Goal: Task Accomplishment & Management: Manage account settings

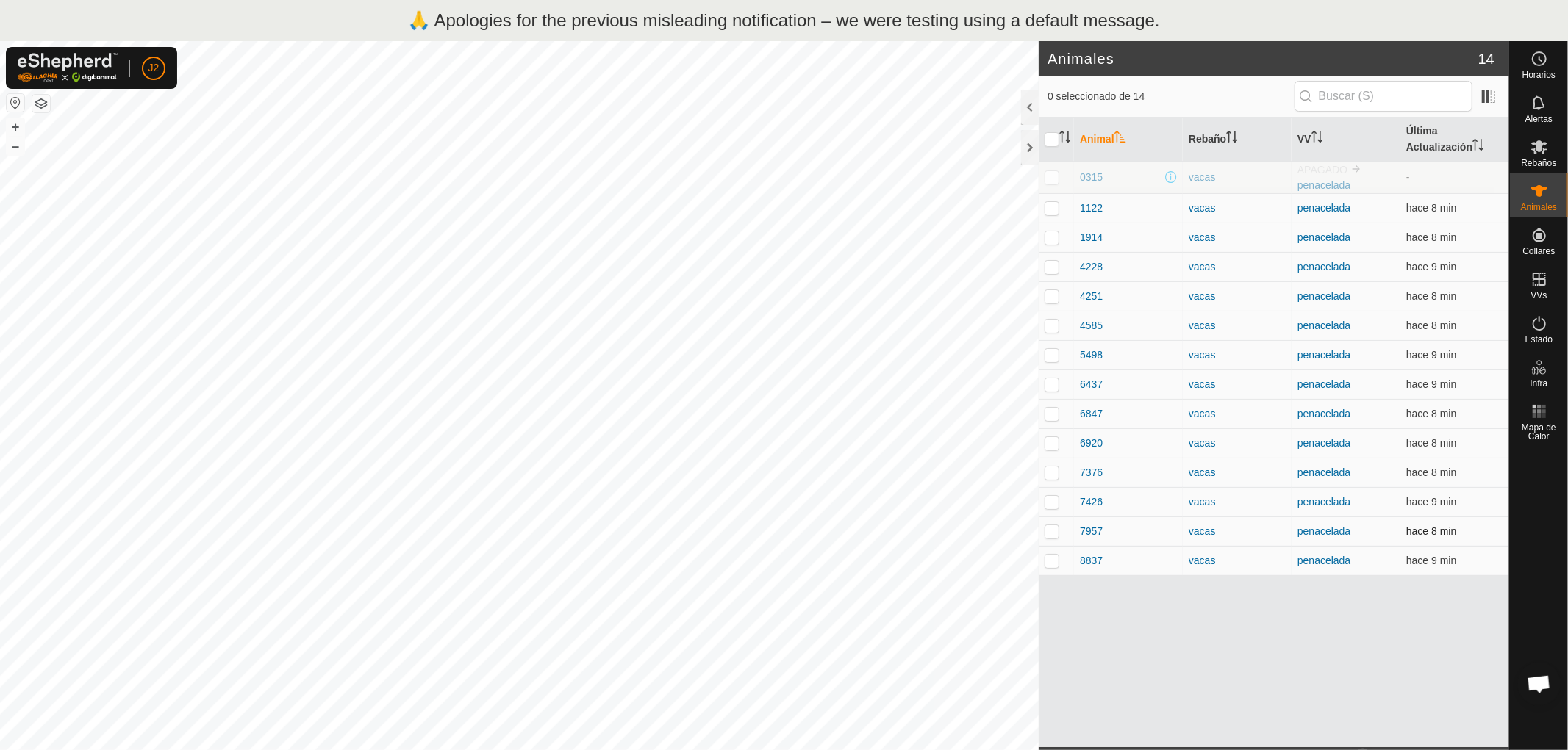
click at [1047, 533] on p-checkbox at bounding box center [1052, 531] width 15 height 11
click at [1053, 531] on p-checkbox at bounding box center [1052, 531] width 15 height 11
checkbox input "false"
click at [13, 103] on button "button" at bounding box center [15, 102] width 18 height 18
click at [1307, 97] on p-inputicon at bounding box center [1306, 95] width 11 height 11
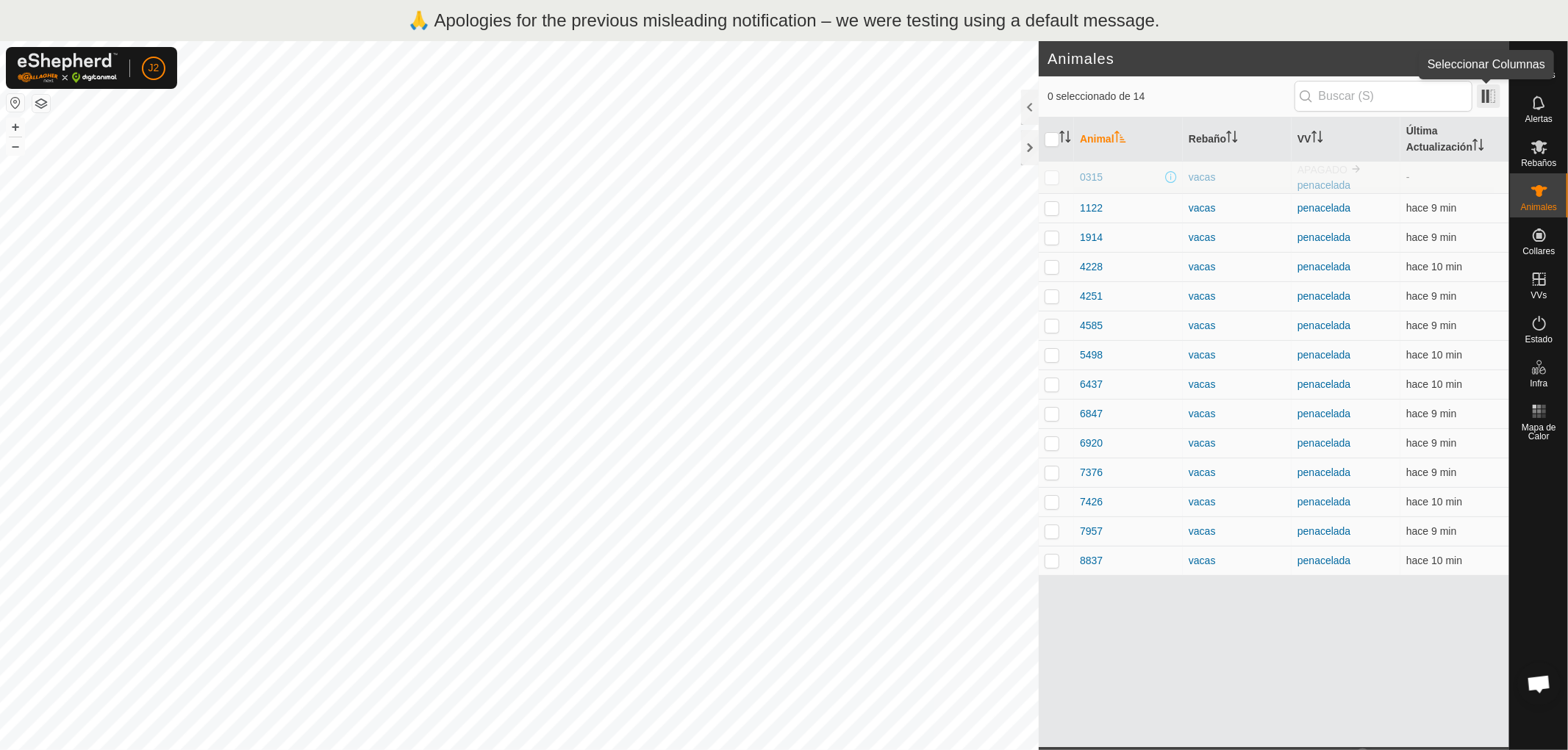
click at [1486, 101] on span at bounding box center [1489, 96] width 24 height 24
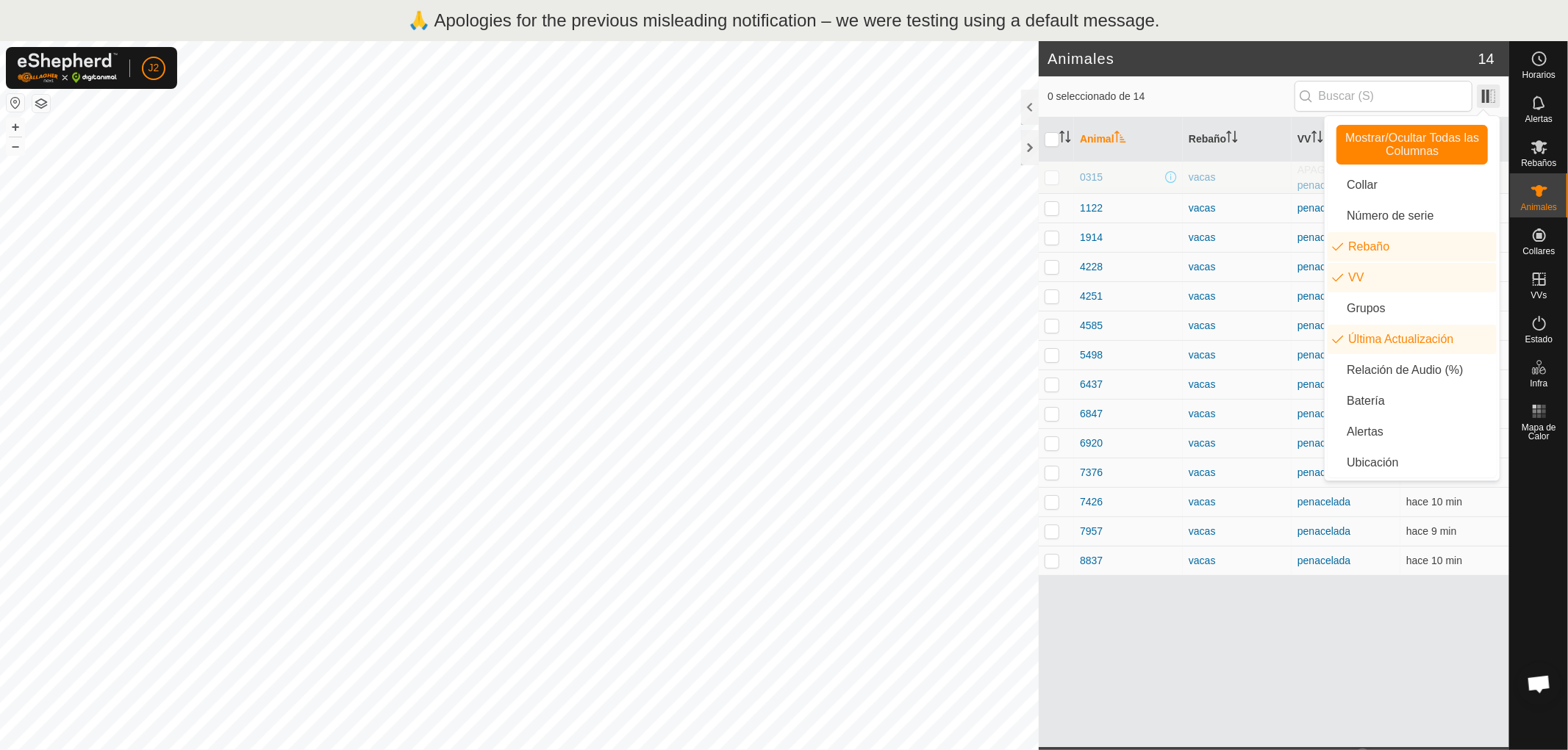
click at [1486, 101] on span at bounding box center [1489, 96] width 24 height 24
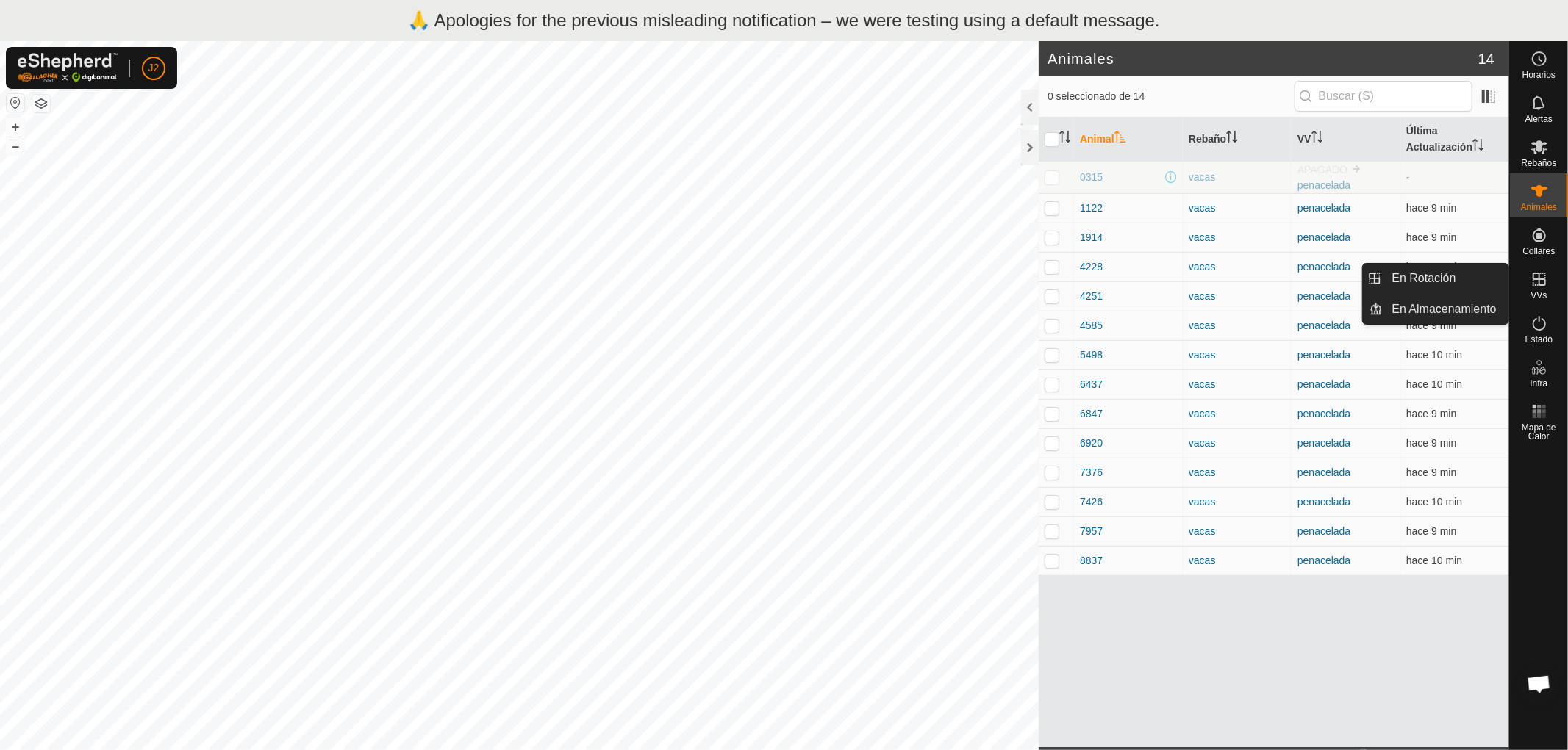
click at [1539, 287] on icon at bounding box center [1539, 278] width 18 height 18
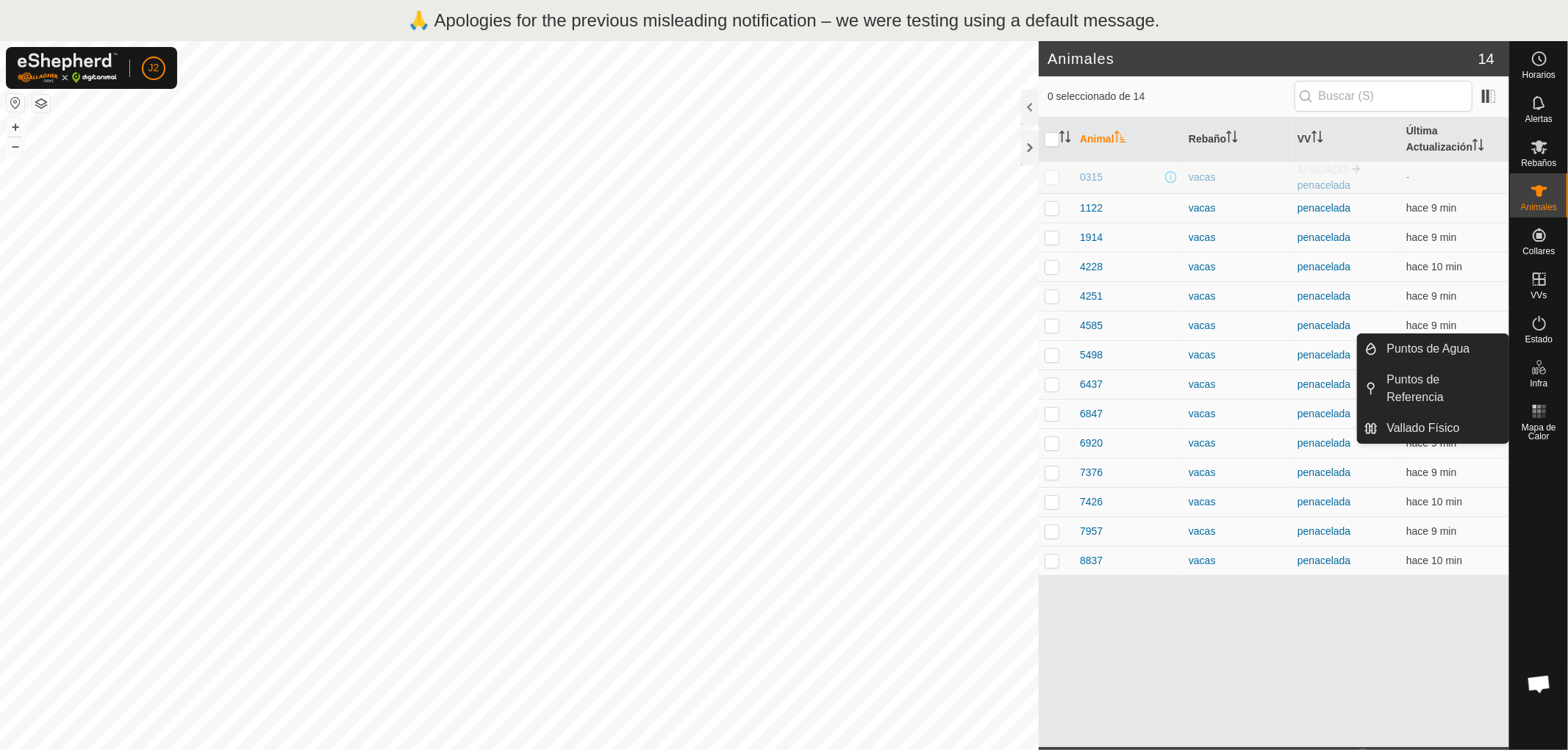
click at [1538, 375] on icon at bounding box center [1539, 367] width 18 height 18
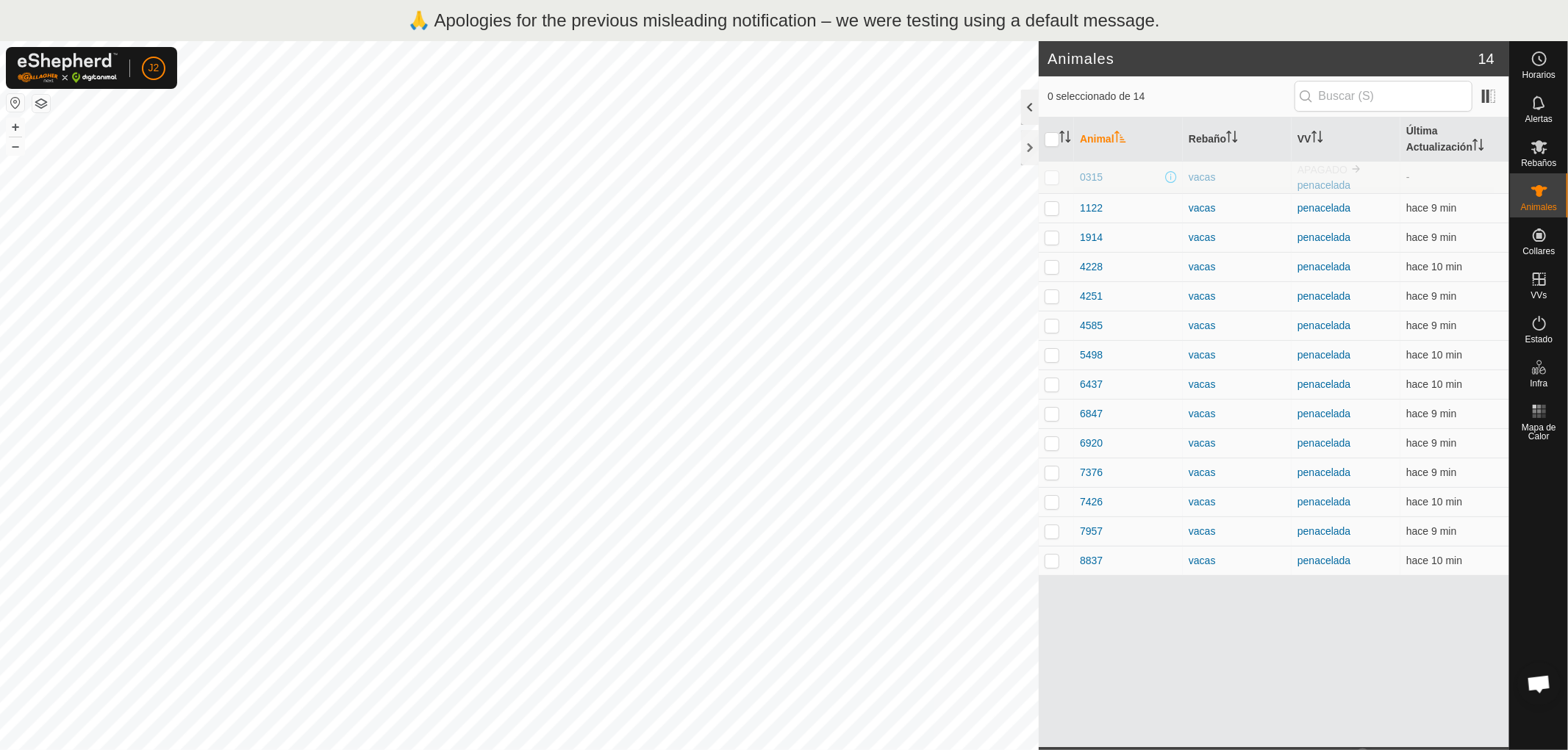
click at [1028, 108] on div at bounding box center [1030, 108] width 18 height 35
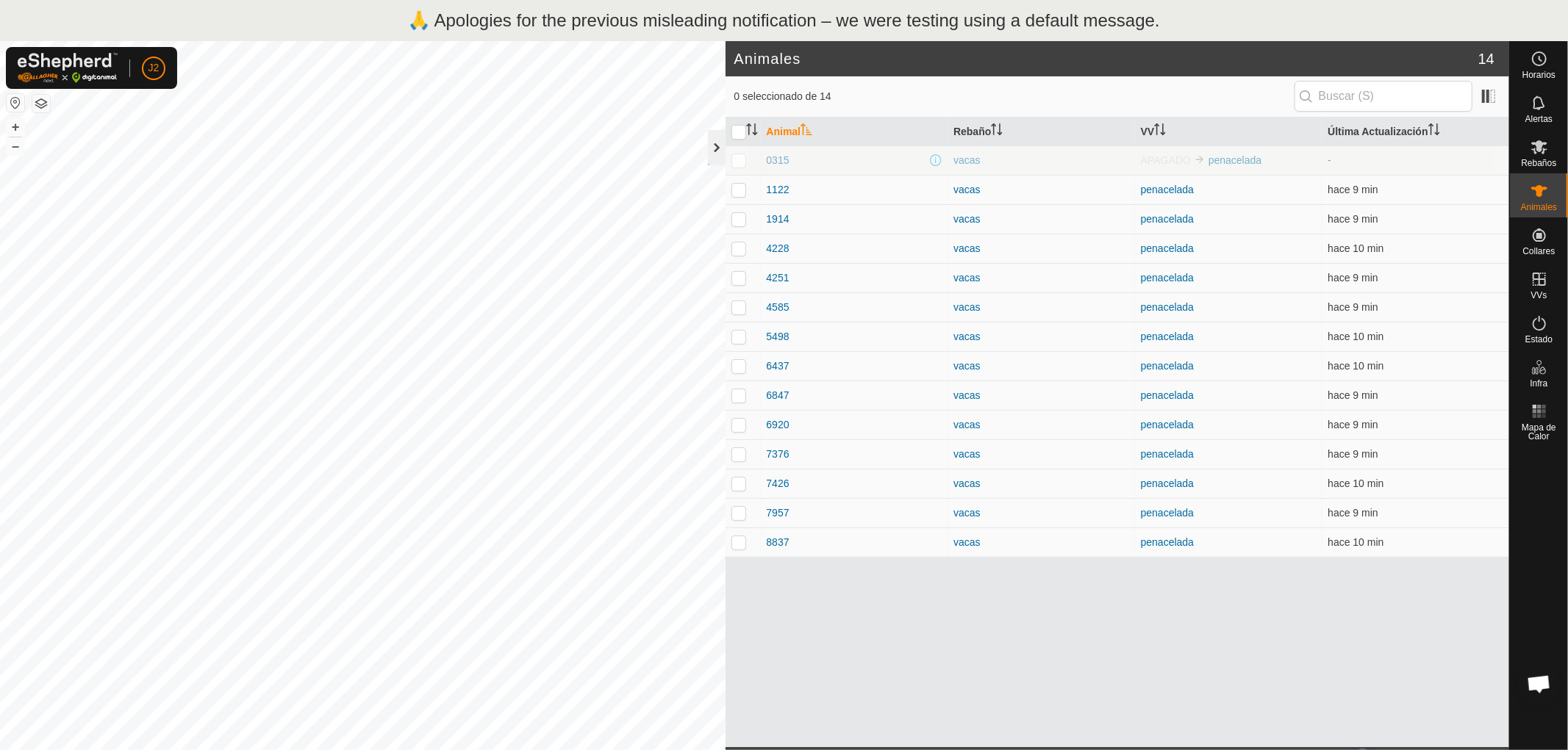
click at [715, 153] on div at bounding box center [717, 147] width 18 height 35
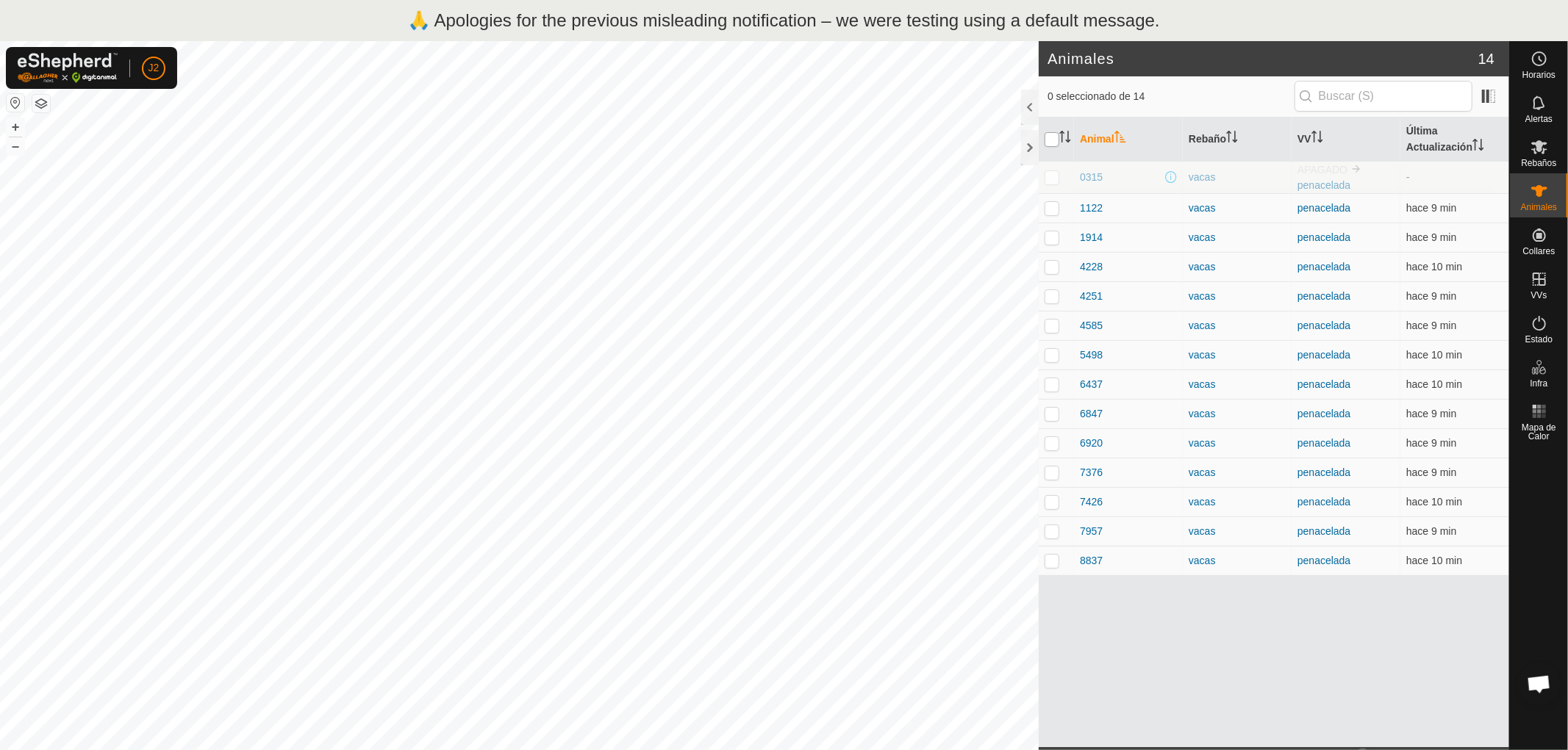
click at [1050, 138] on input "checkbox" at bounding box center [1052, 139] width 15 height 14
checkbox input "true"
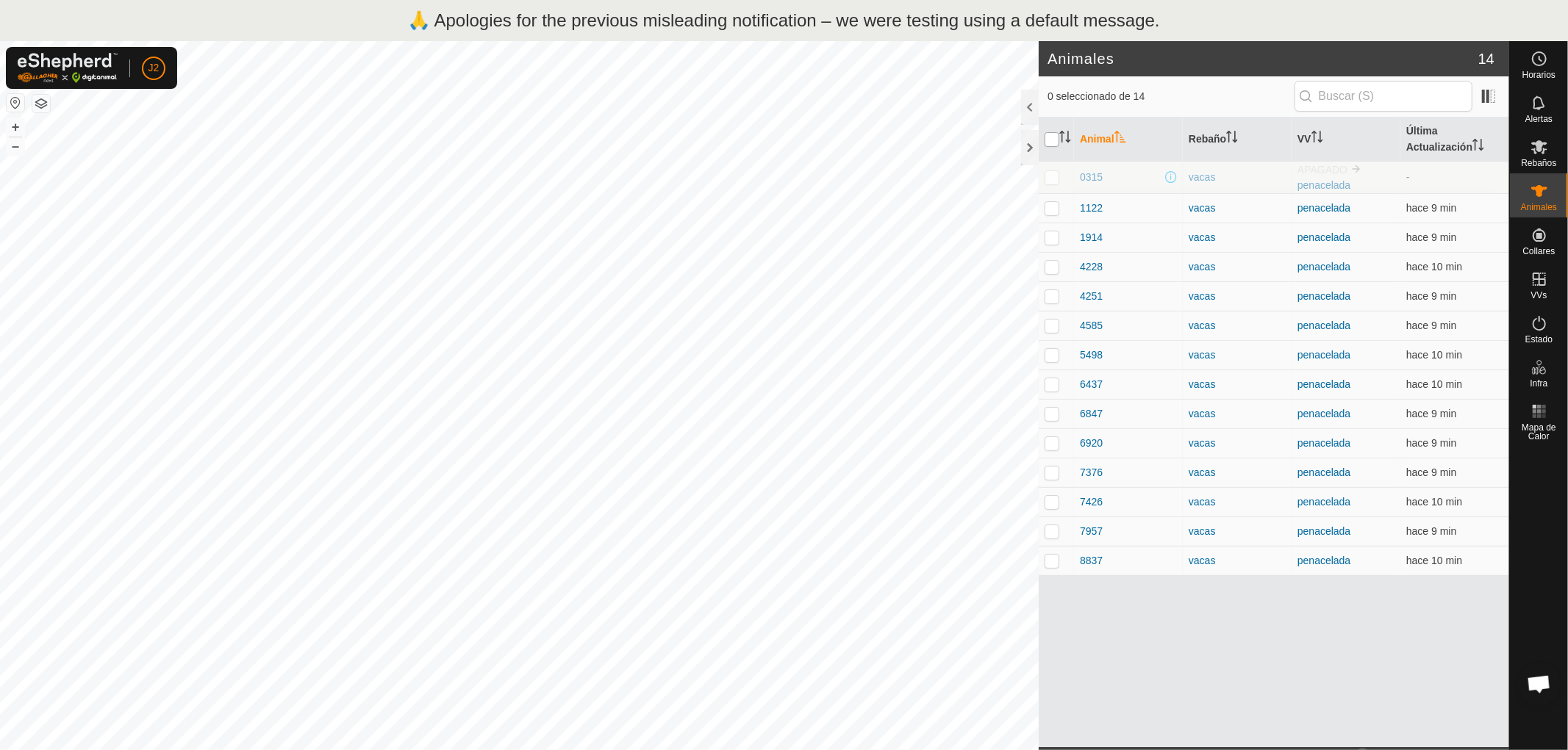
checkbox input "true"
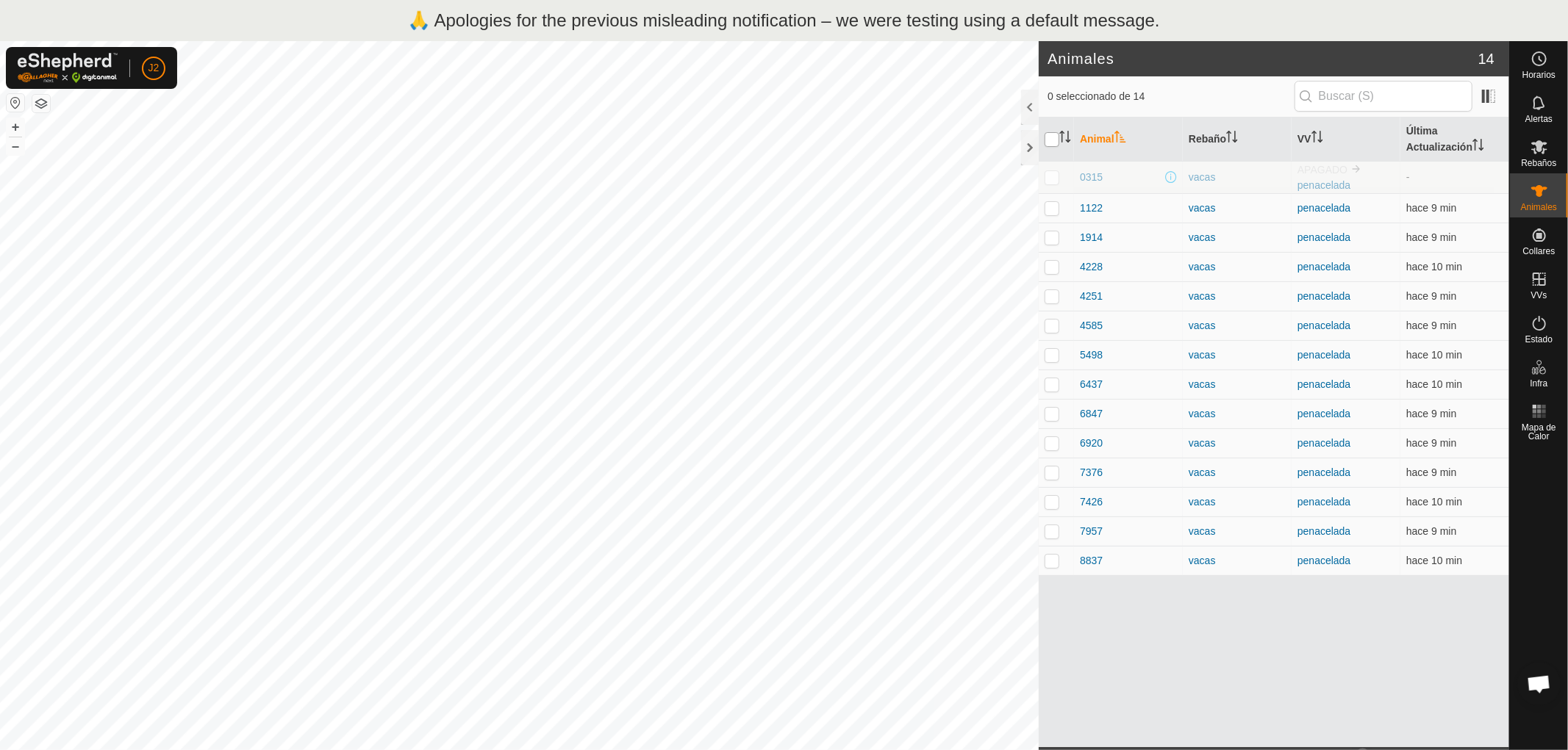
checkbox input "true"
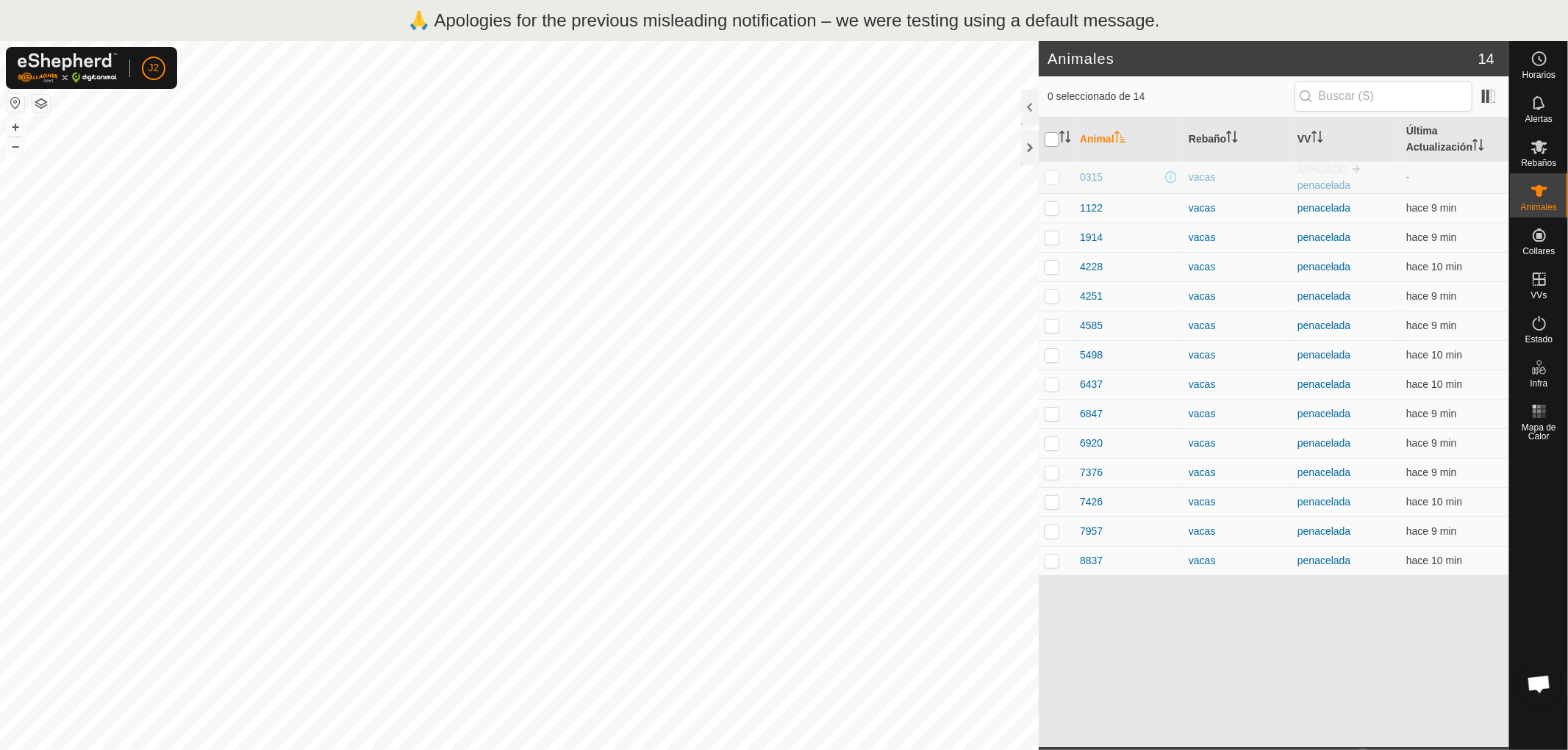
checkbox input "true"
click at [1050, 138] on input "checkbox" at bounding box center [1052, 139] width 15 height 14
checkbox input "false"
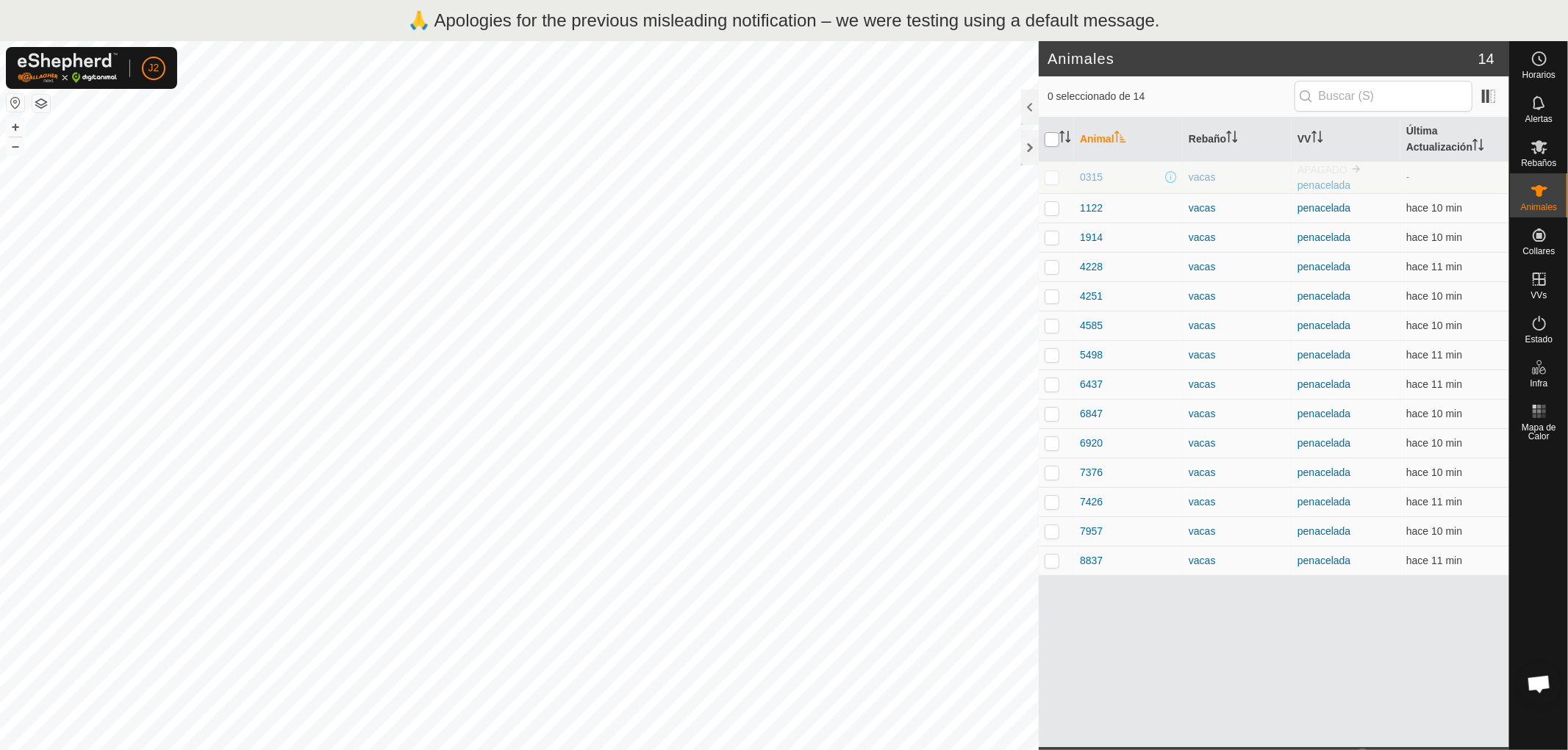
checkbox input "false"
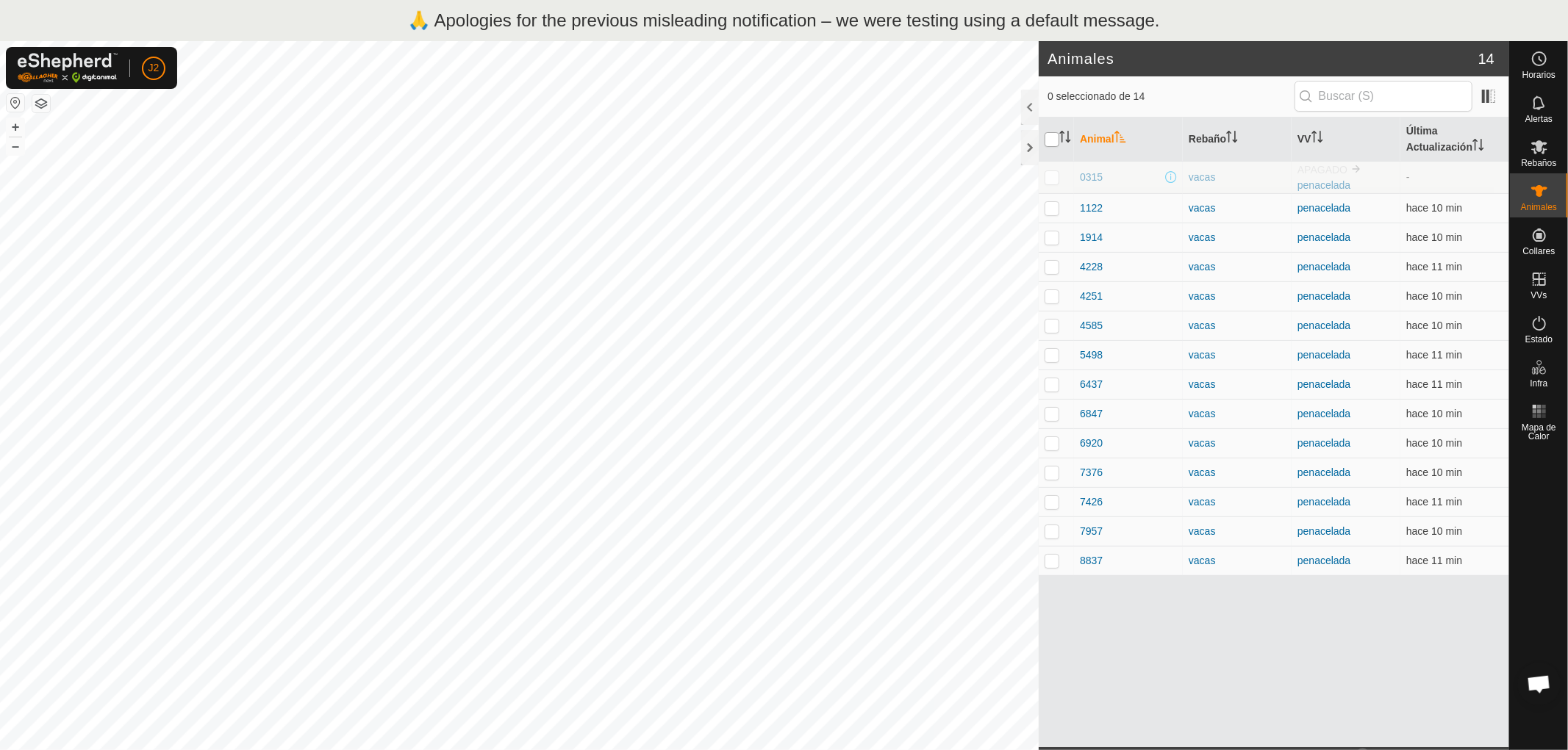
checkbox input "false"
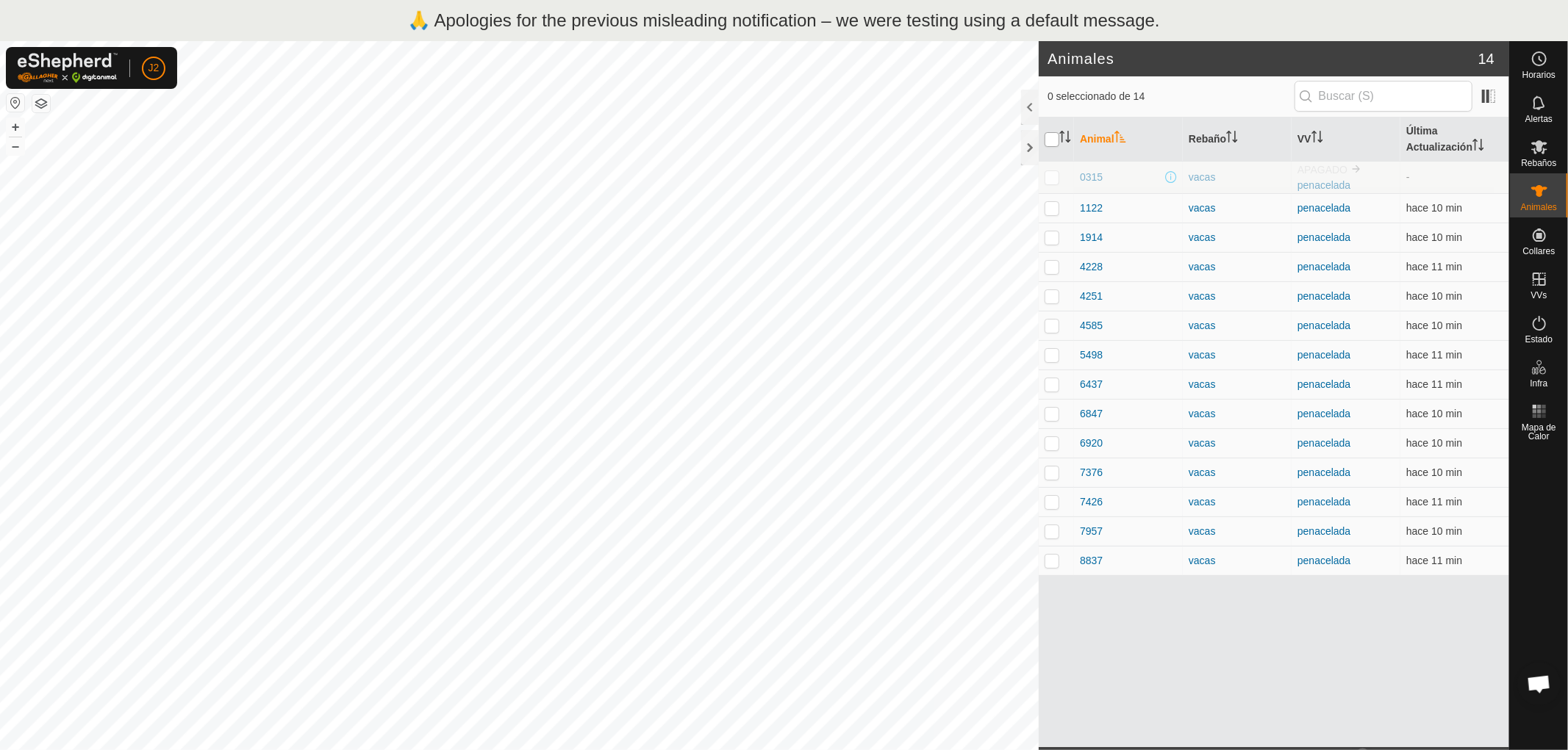
checkbox input "false"
click at [1067, 137] on icon "Activar para ordenar" at bounding box center [1065, 136] width 11 height 11
click at [1327, 138] on th "VV" at bounding box center [1346, 140] width 109 height 44
click at [1048, 475] on p-checkbox at bounding box center [1052, 472] width 15 height 11
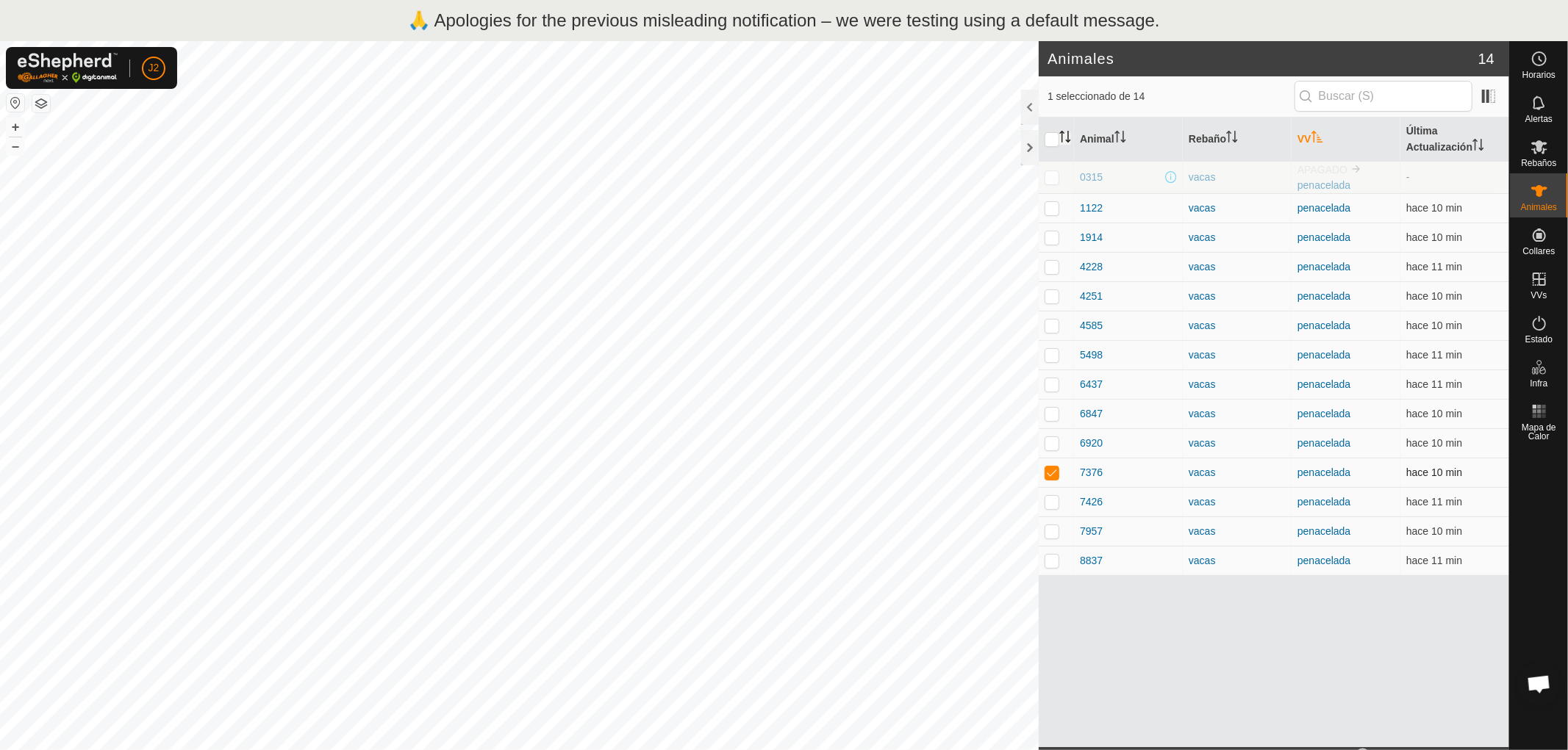
click at [1048, 475] on p-checkbox at bounding box center [1052, 472] width 15 height 11
checkbox input "false"
click at [1318, 137] on icon "Activar para ordenar" at bounding box center [1317, 136] width 11 height 11
click at [1535, 64] on circle at bounding box center [1539, 58] width 13 height 13
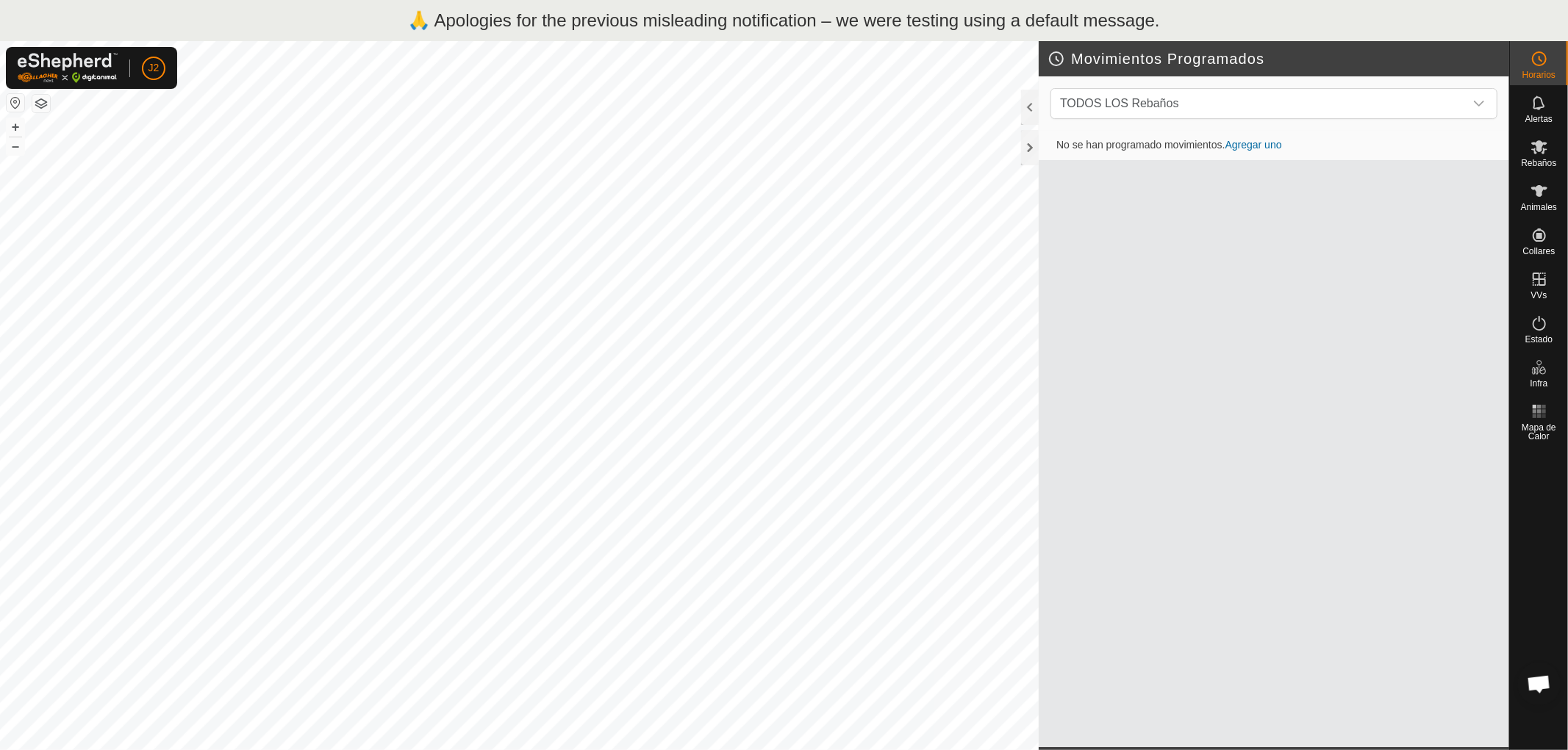
click at [1535, 64] on circle at bounding box center [1539, 58] width 13 height 13
click at [1538, 59] on icon at bounding box center [1539, 58] width 18 height 18
click at [1545, 199] on icon at bounding box center [1539, 191] width 18 height 18
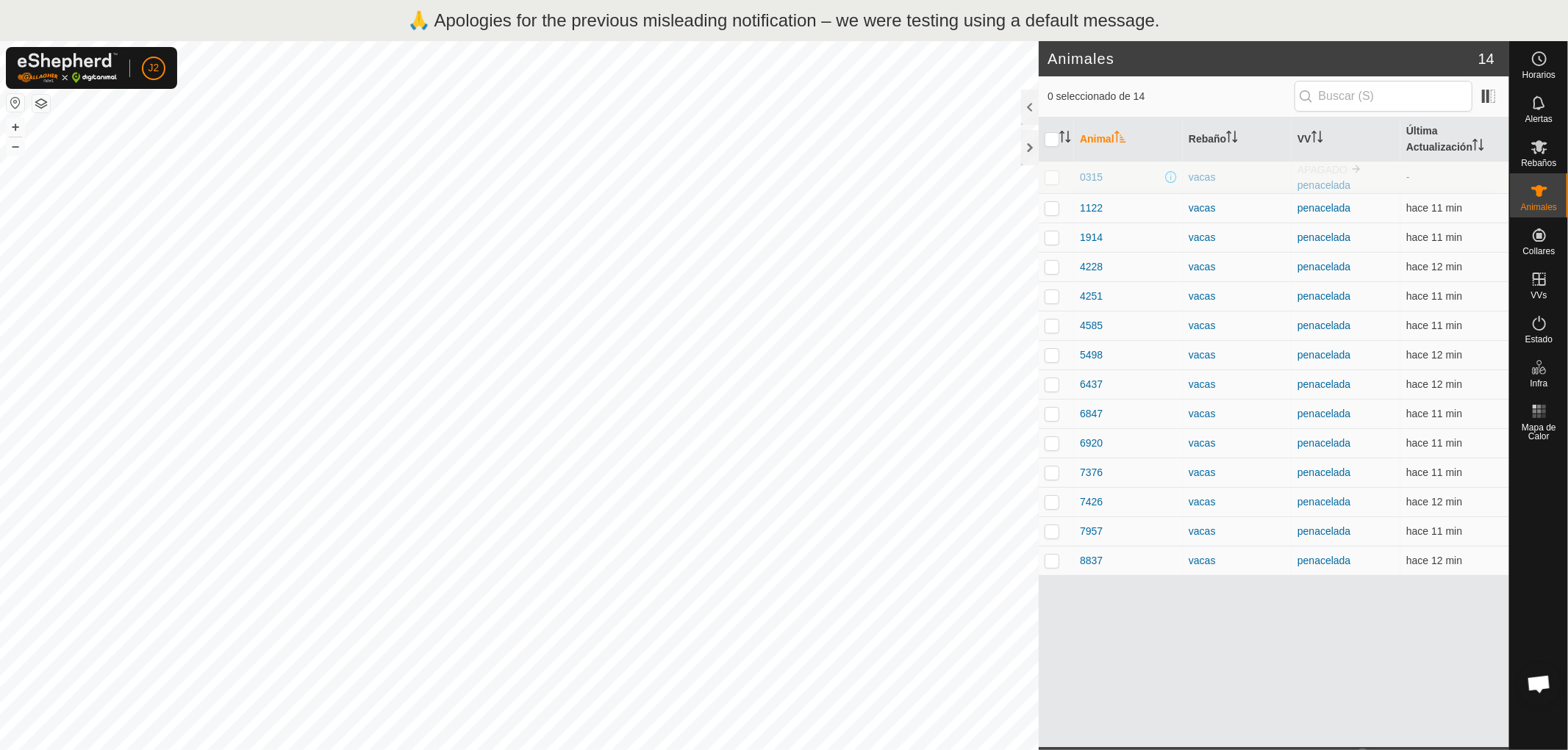
click at [1533, 684] on span "Chat abierto" at bounding box center [1539, 685] width 24 height 21
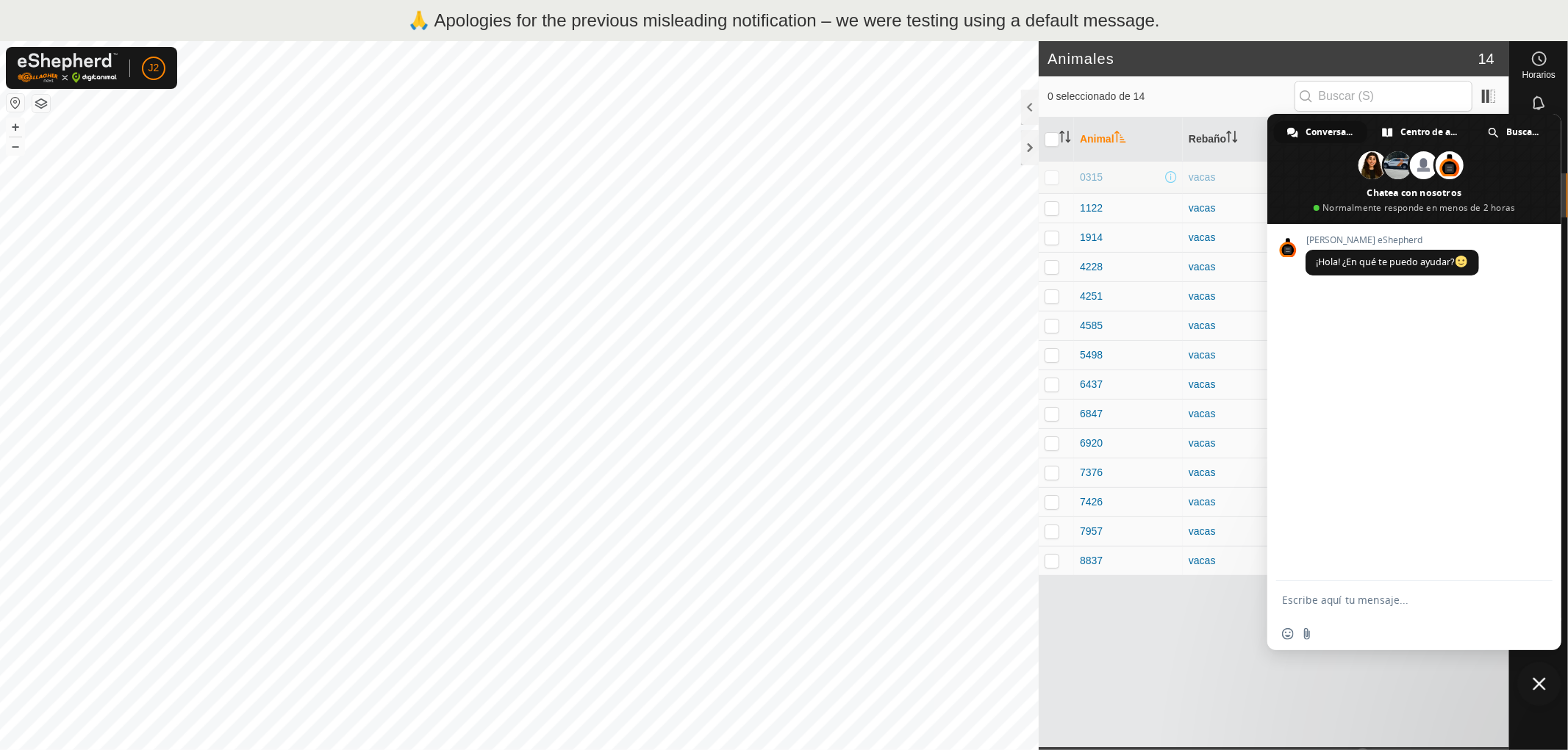
click at [1427, 687] on div "Animal Rebaño VV Última Actualización 0315 vacas APAGADO penacelada - 1122 vaca…" at bounding box center [1274, 432] width 470 height 629
click at [1534, 681] on span "Cerrar el chat" at bounding box center [1539, 684] width 13 height 13
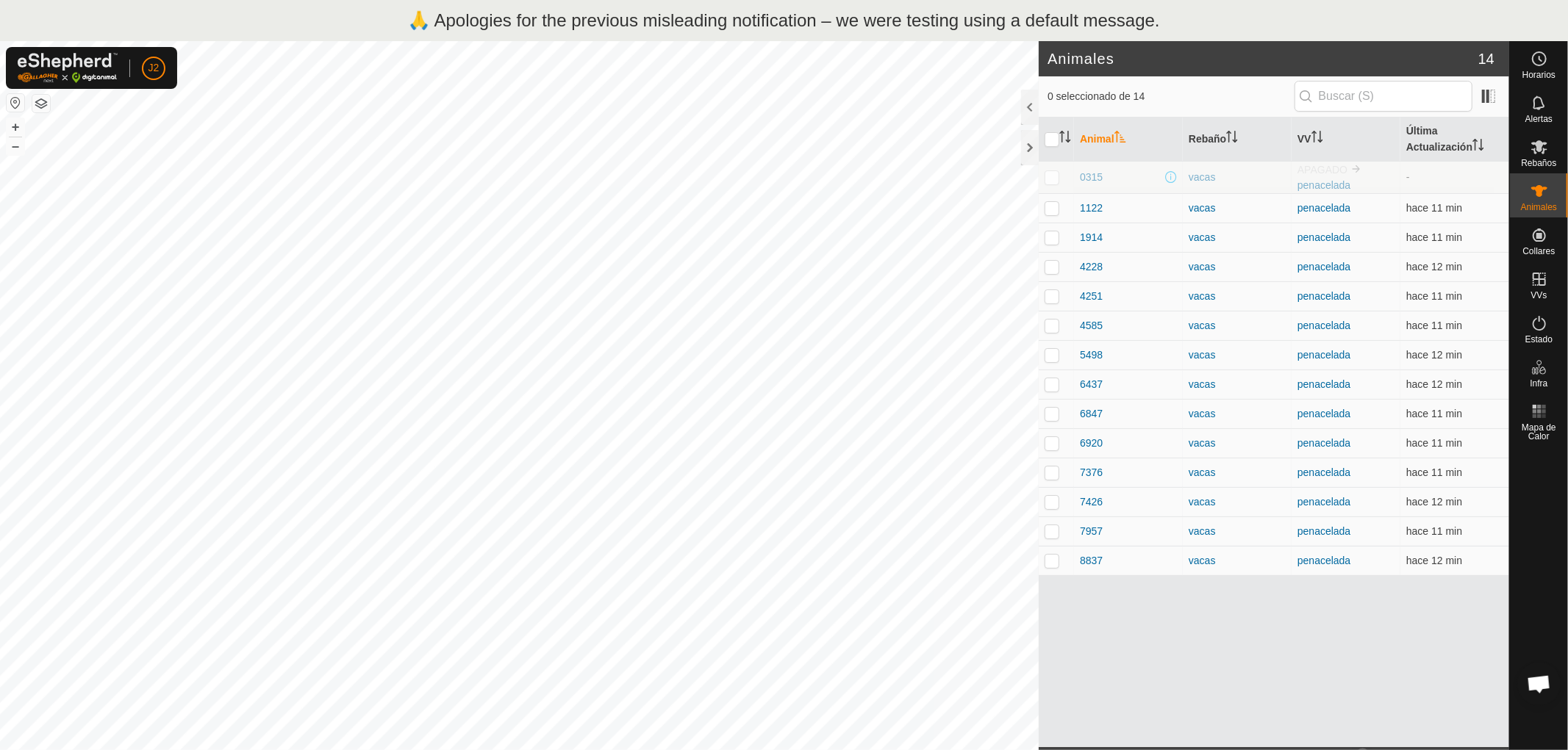
click at [1302, 722] on div "Animal Rebaño VV Última Actualización 0315 vacas APAGADO penacelada - 1122 vaca…" at bounding box center [1274, 432] width 470 height 629
